Goal: Download file/media

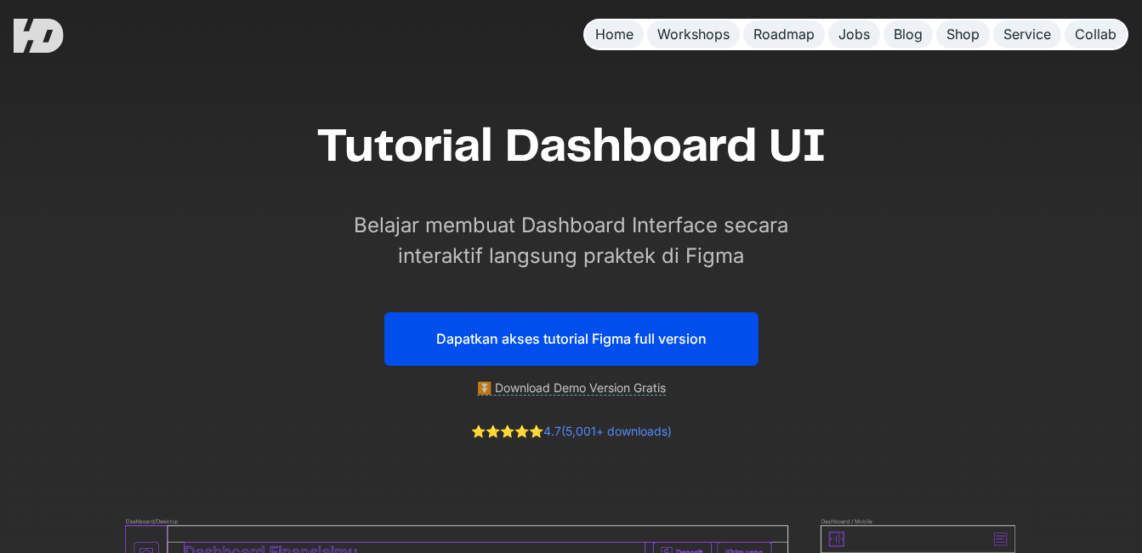
click at [574, 332] on link "Dapatkan akses tutorial Figma full version" at bounding box center [571, 339] width 374 height 54
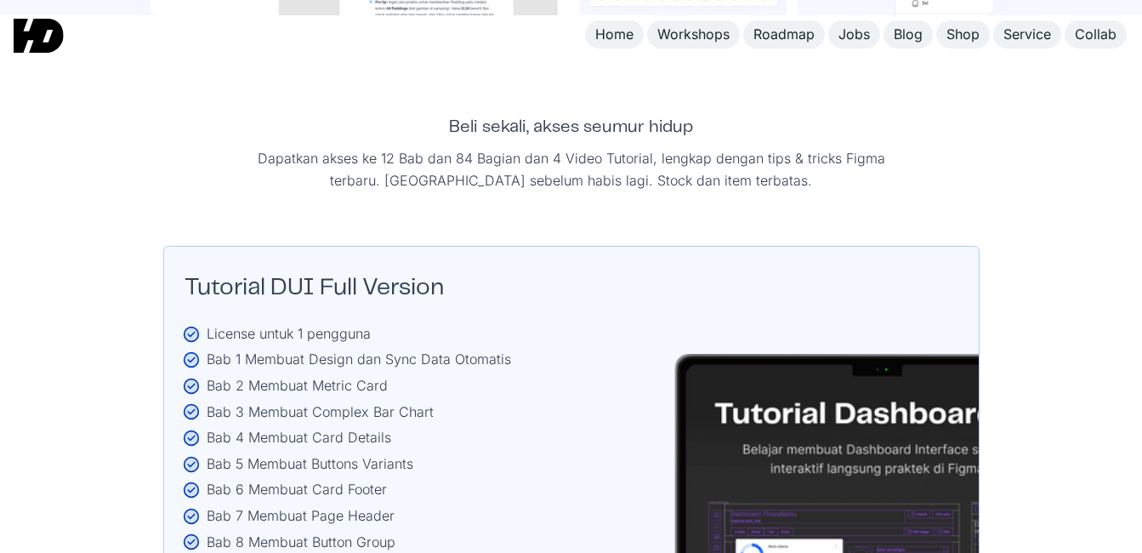
scroll to position [2658, 0]
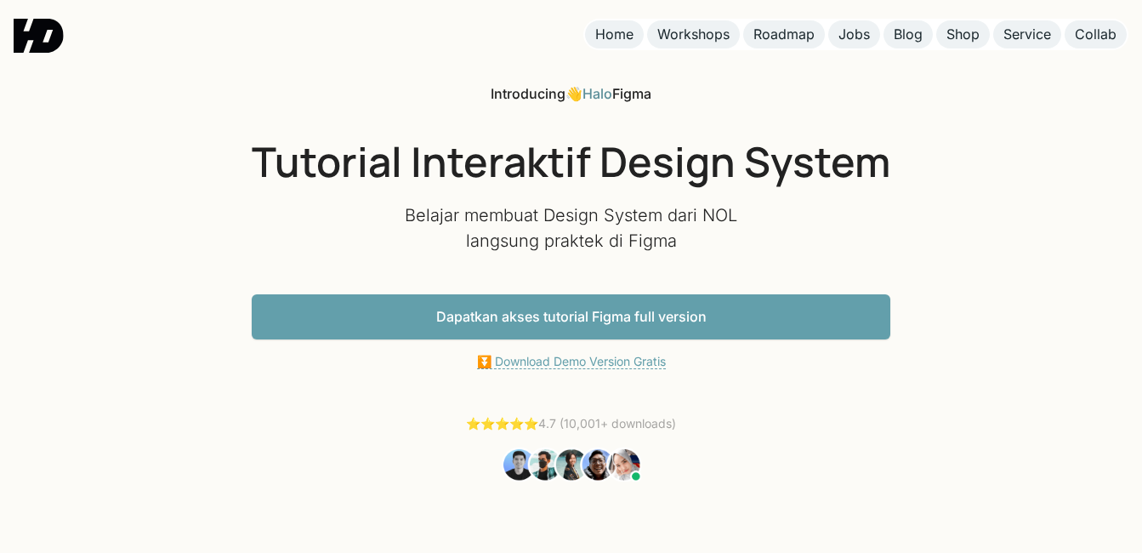
click at [587, 362] on link "⏬ Download Demo Version Gratis" at bounding box center [571, 361] width 189 height 15
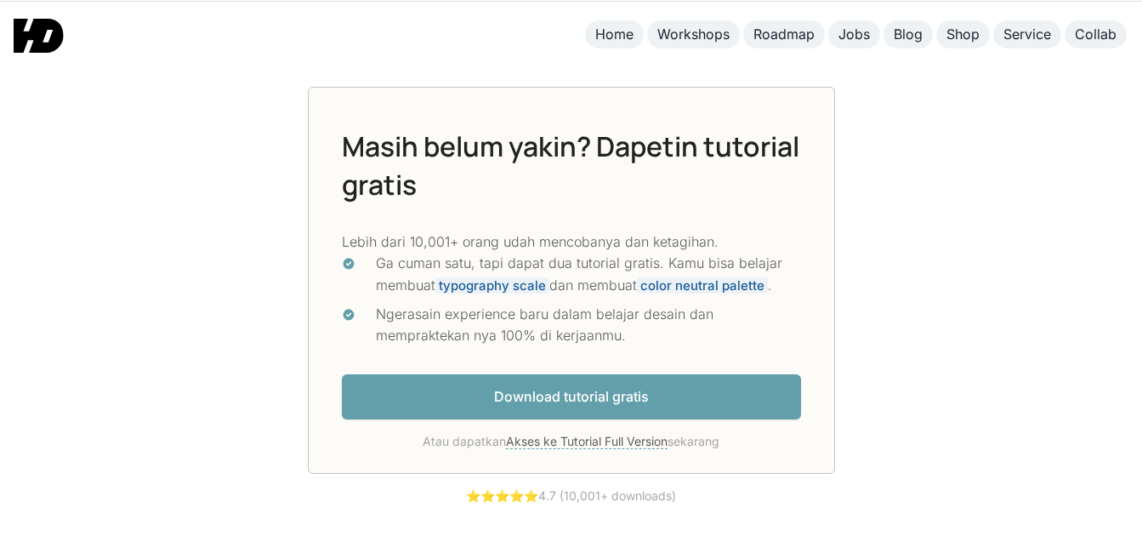
scroll to position [4398, 0]
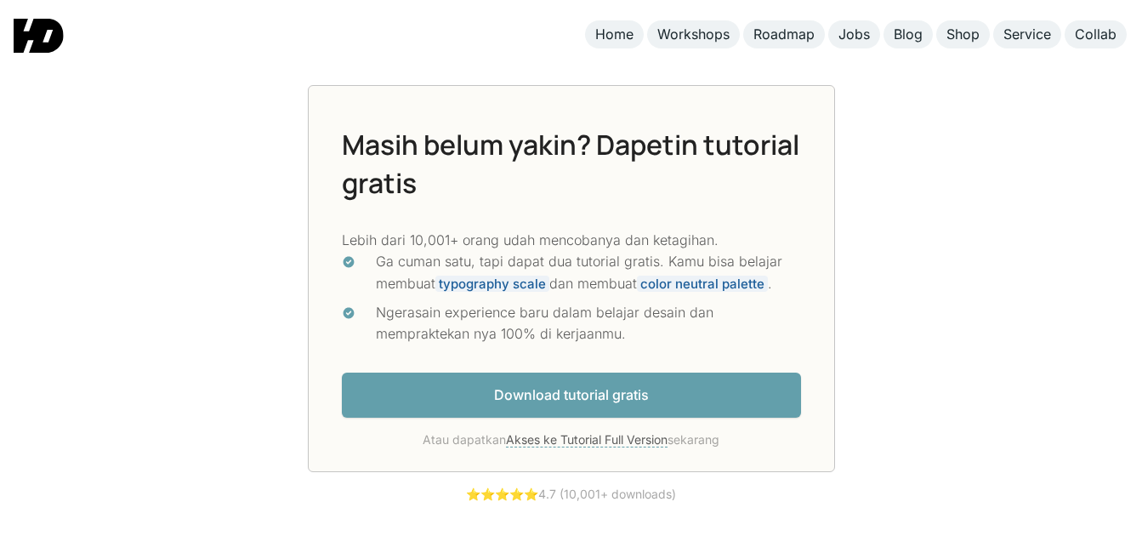
click at [576, 389] on link "Download tutorial gratis" at bounding box center [571, 394] width 459 height 45
